Goal: Ask a question

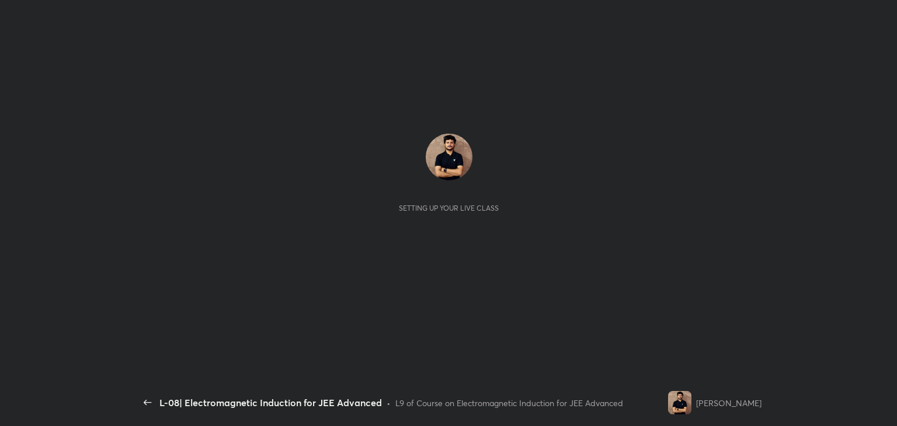
scroll to position [4, 0]
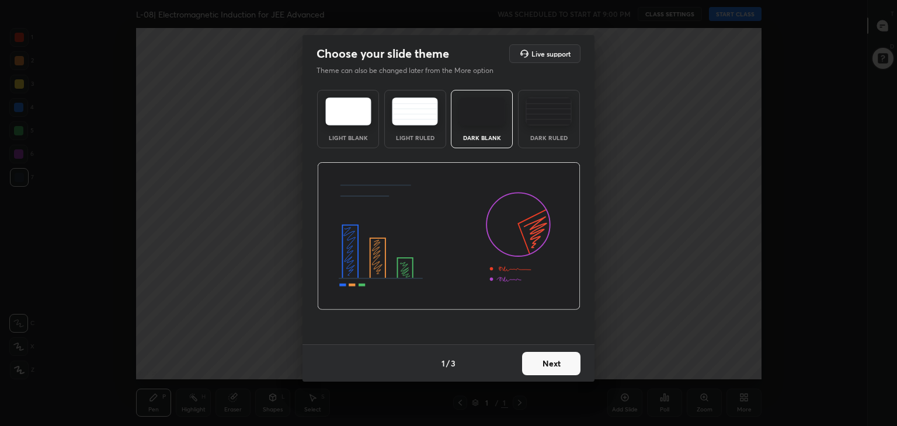
click at [539, 355] on button "Next" at bounding box center [551, 363] width 58 height 23
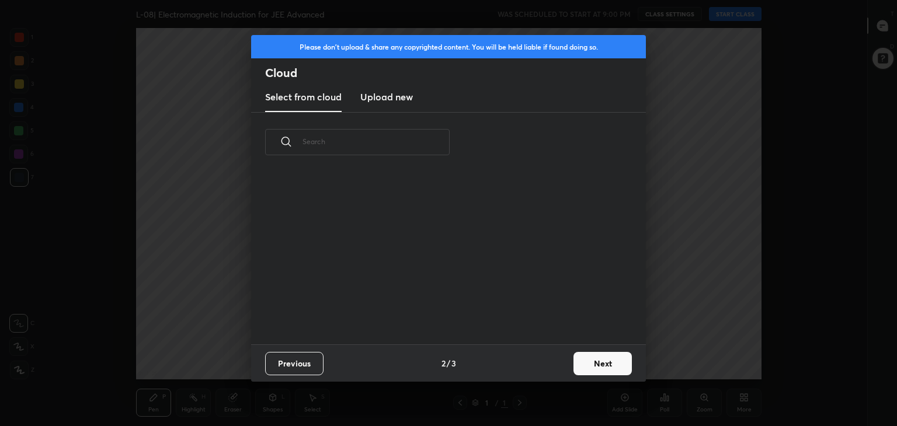
scroll to position [173, 375]
click at [584, 368] on button "Next" at bounding box center [602, 363] width 58 height 23
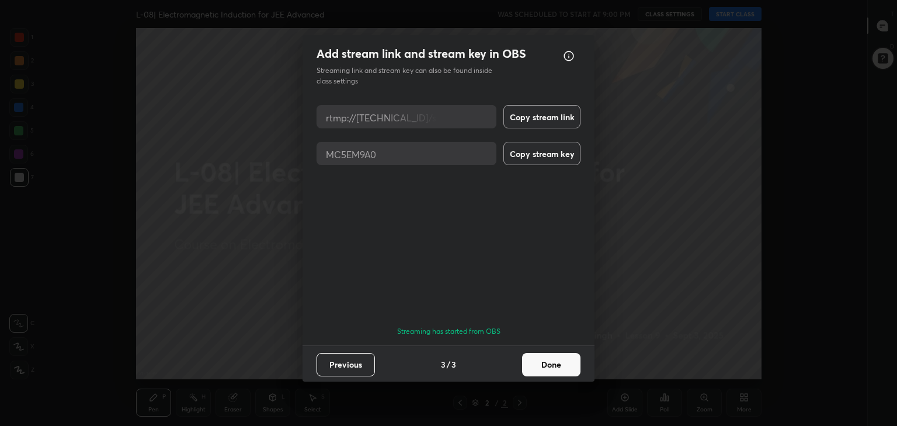
click at [552, 359] on button "Done" at bounding box center [551, 364] width 58 height 23
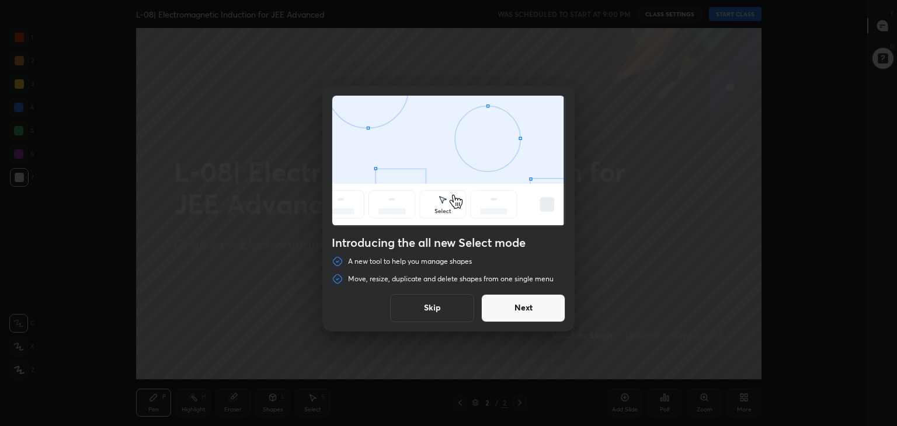
drag, startPoint x: 529, startPoint y: 325, endPoint x: 525, endPoint y: 308, distance: 17.6
click at [525, 308] on div "Introducing the all new Select mode A new tool to help you manage shapes Move, …" at bounding box center [448, 209] width 252 height 246
click at [525, 308] on button "Next" at bounding box center [523, 308] width 84 height 28
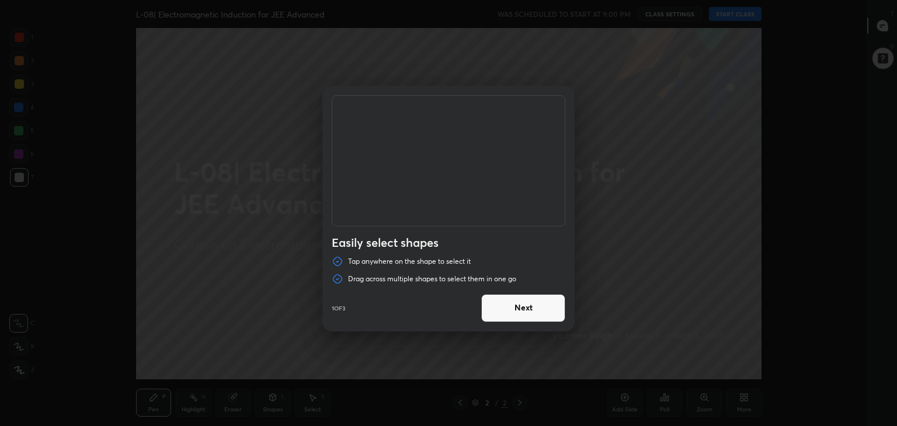
click at [525, 308] on button "Next" at bounding box center [523, 308] width 84 height 28
click at [525, 308] on button "Done" at bounding box center [523, 308] width 84 height 28
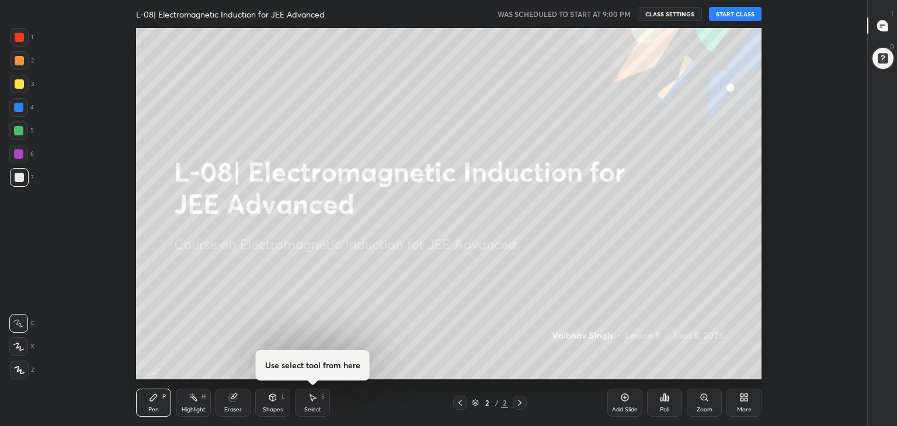
click at [740, 402] on div "More" at bounding box center [743, 403] width 35 height 28
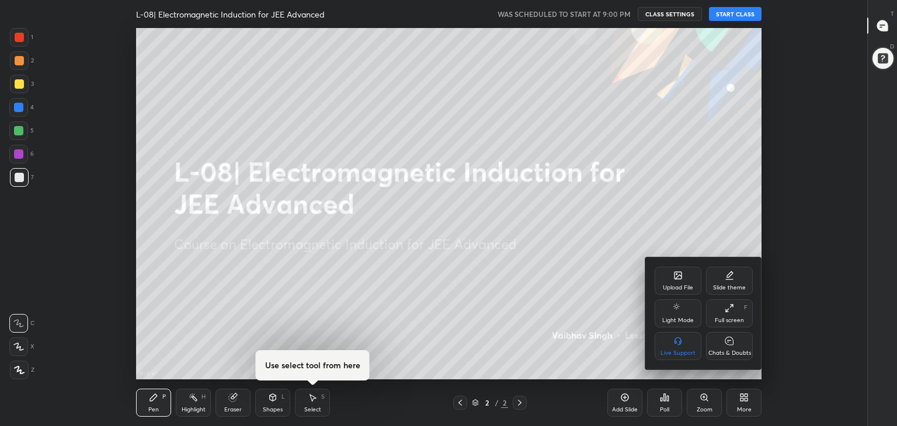
click at [728, 350] on div "Chats & Doubts" at bounding box center [729, 353] width 43 height 6
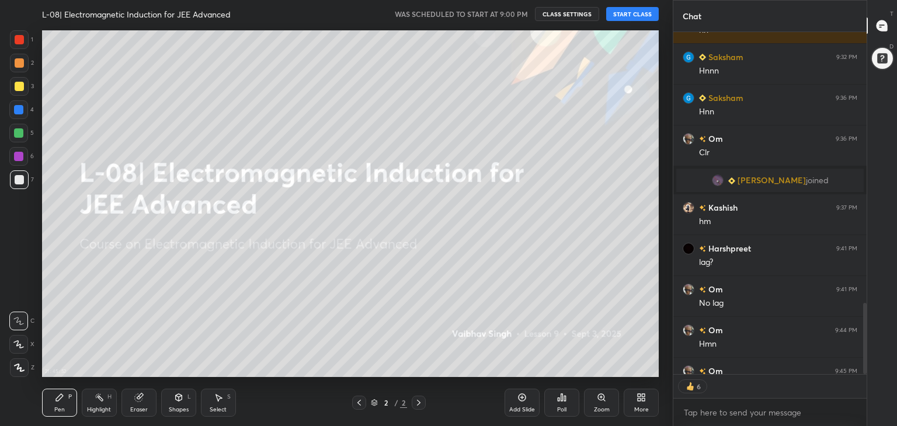
scroll to position [1463, 0]
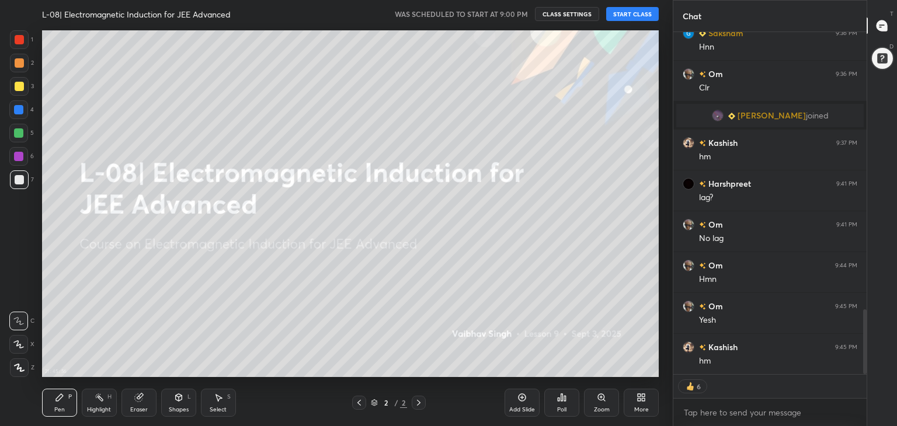
type textarea "x"
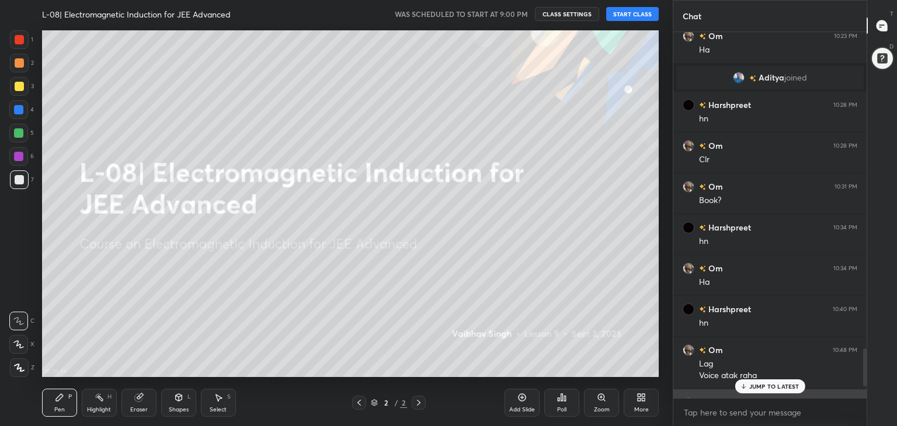
scroll to position [3145, 0]
